Goal: Browse casually

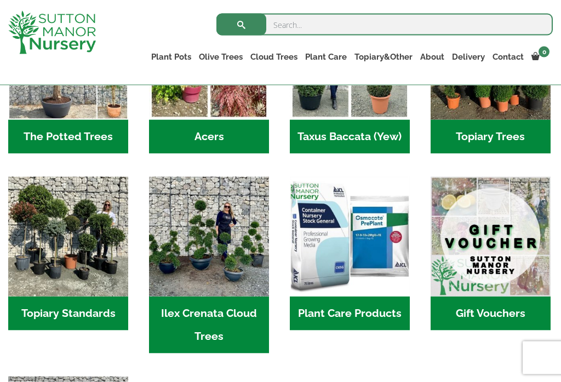
scroll to position [814, 0]
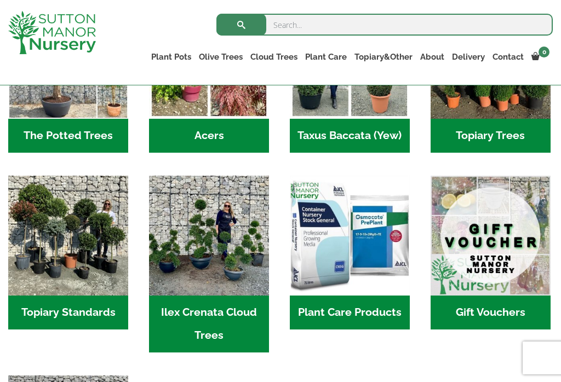
click at [54, 255] on img "Visit product category Topiary Standards" at bounding box center [68, 236] width 120 height 120
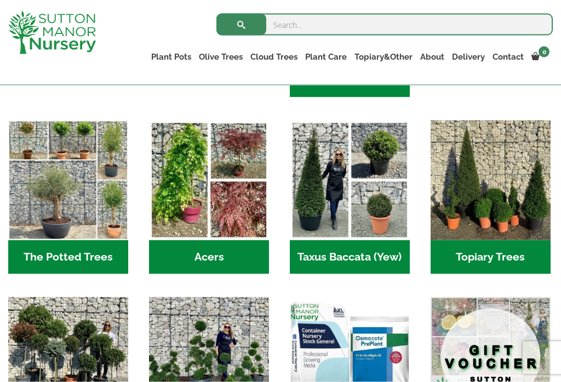
scroll to position [690, 0]
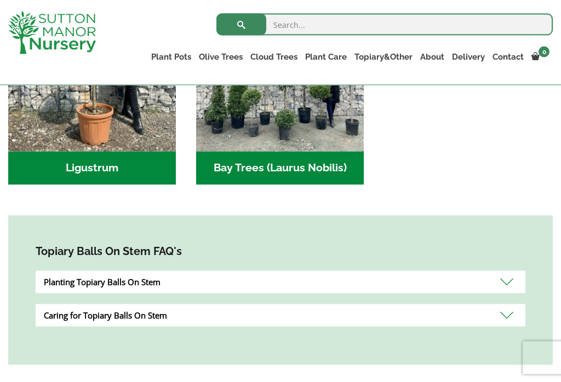
scroll to position [381, 0]
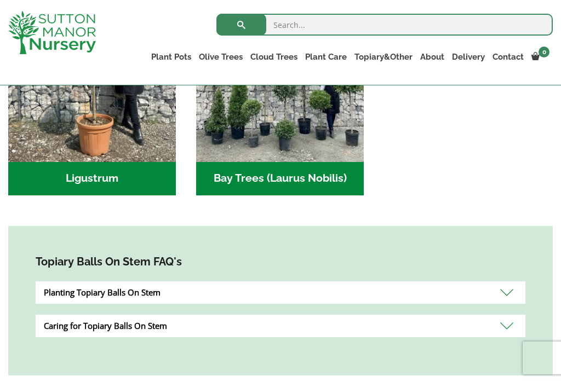
click at [53, 180] on h2 "Ligustrum (2)" at bounding box center [92, 179] width 168 height 34
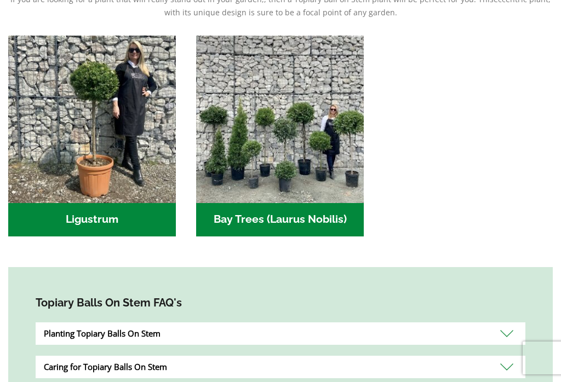
scroll to position [398, 0]
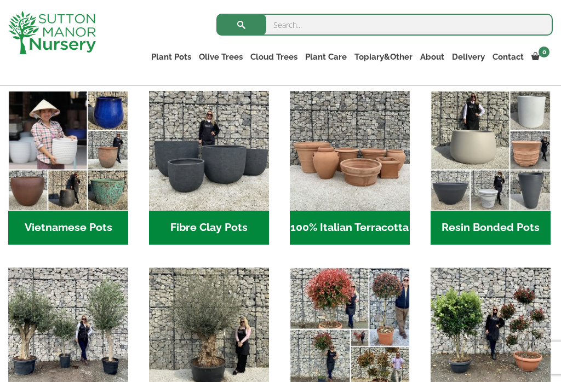
scroll to position [340, 0]
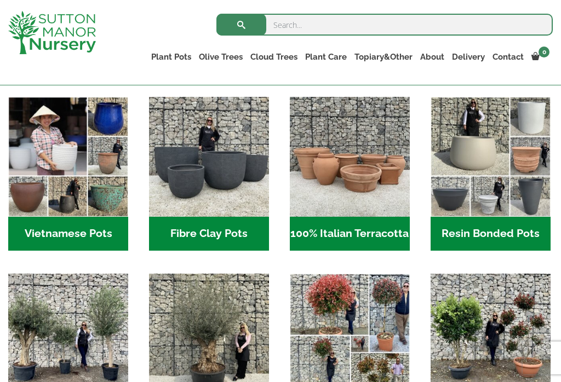
click at [50, 239] on h2 "Vietnamese Pots (55)" at bounding box center [68, 234] width 120 height 34
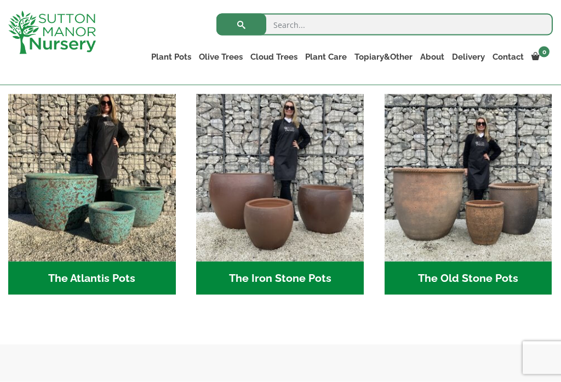
scroll to position [552, 0]
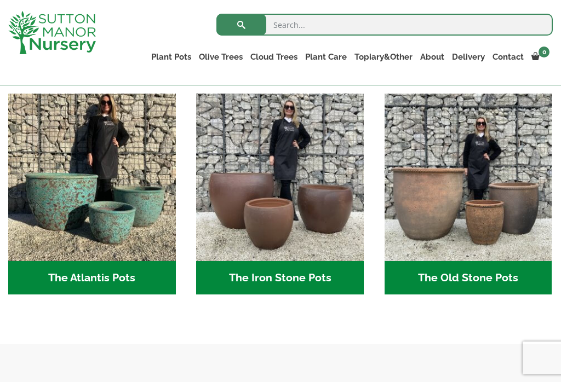
click at [68, 233] on img "Visit product category The Atlantis Pots" at bounding box center [92, 178] width 168 height 168
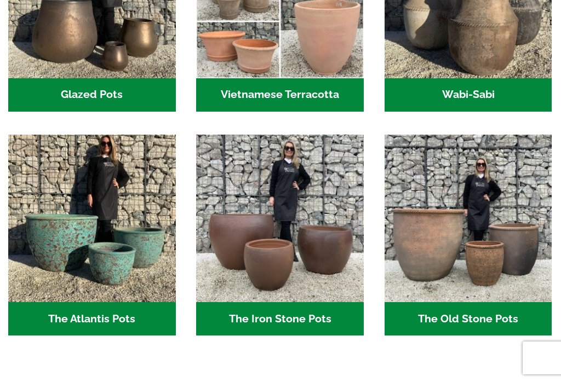
scroll to position [569, 0]
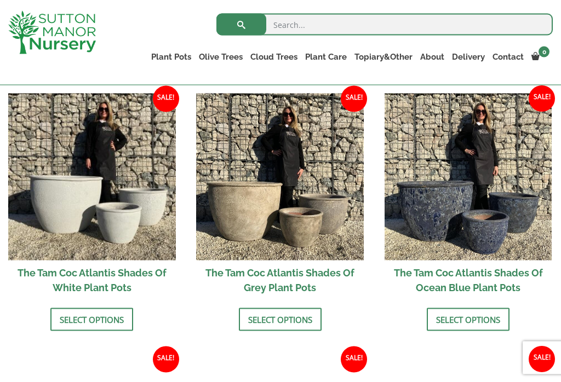
scroll to position [634, 0]
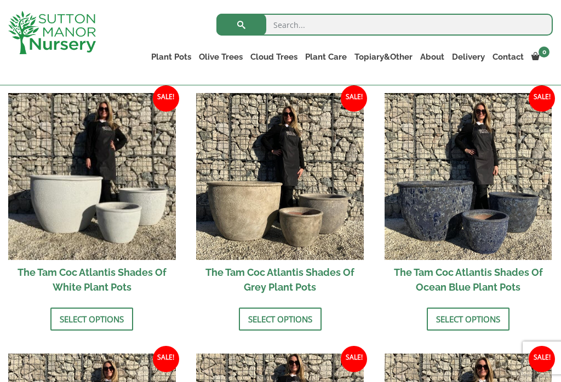
click at [481, 321] on link "Select options" at bounding box center [468, 319] width 83 height 23
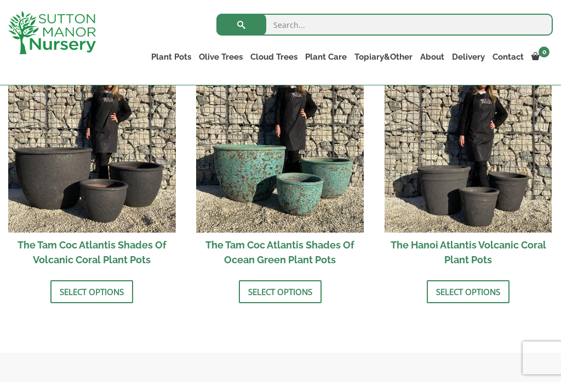
scroll to position [915, 0]
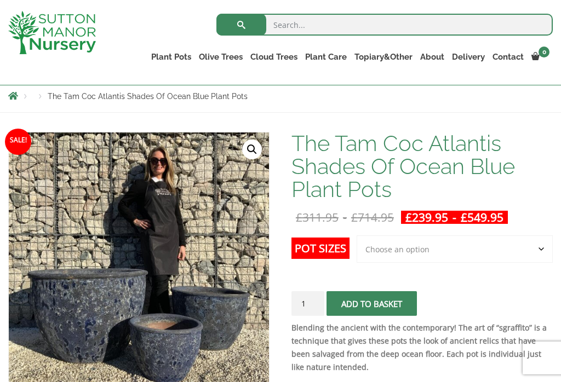
scroll to position [127, 0]
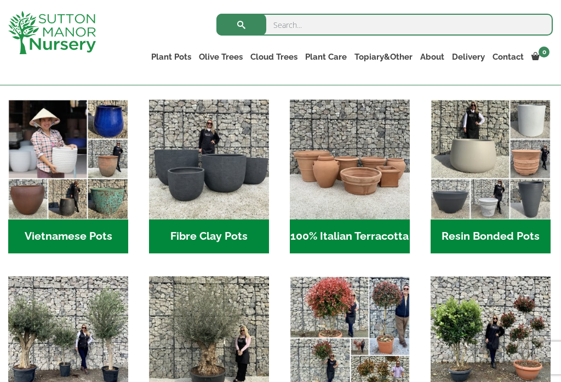
click at [507, 188] on img "Visit product category Resin Bonded Pots" at bounding box center [491, 160] width 120 height 120
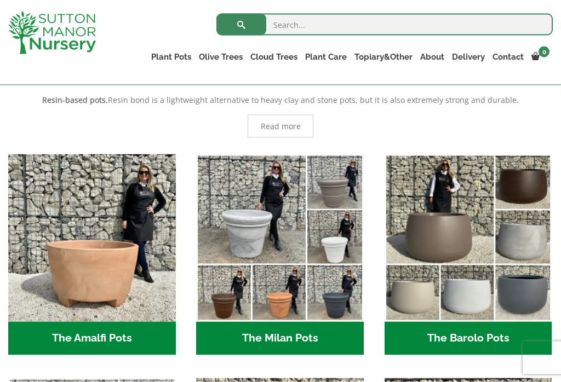
scroll to position [240, 0]
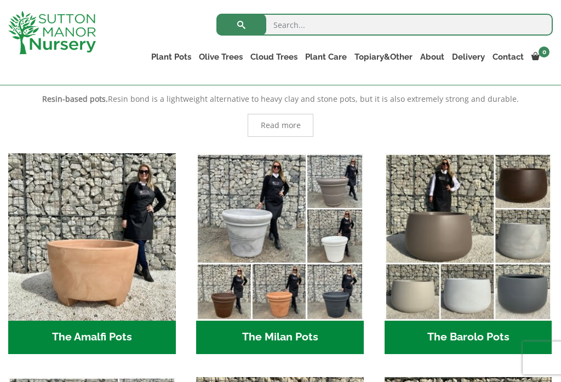
click at [47, 243] on img "Visit product category The Amalfi Pots" at bounding box center [92, 237] width 168 height 168
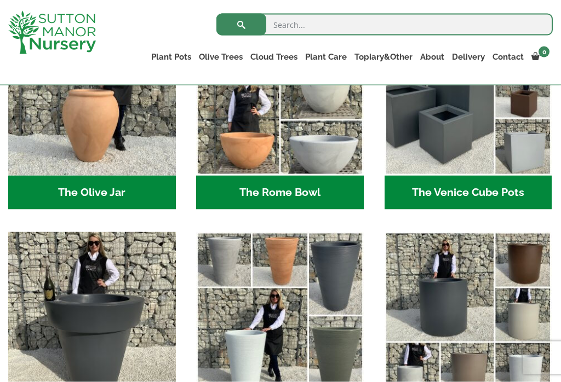
scroll to position [1081, 0]
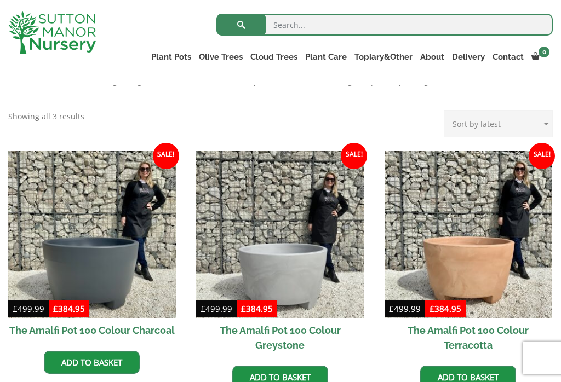
scroll to position [270, 0]
